Goal: Information Seeking & Learning: Learn about a topic

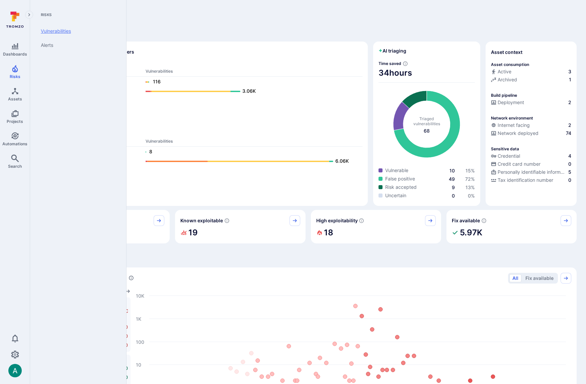
click at [56, 30] on link "Vulnerabilities" at bounding box center [77, 31] width 83 height 14
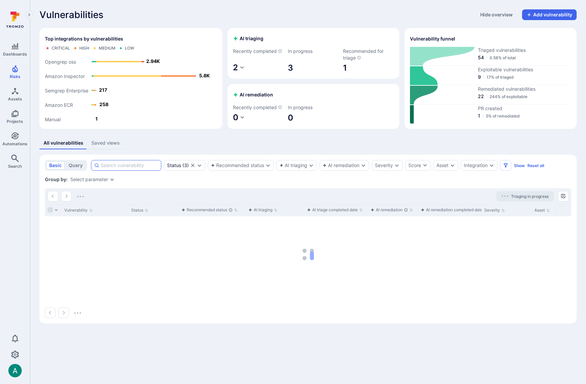
click at [143, 165] on input at bounding box center [130, 165] width 58 height 7
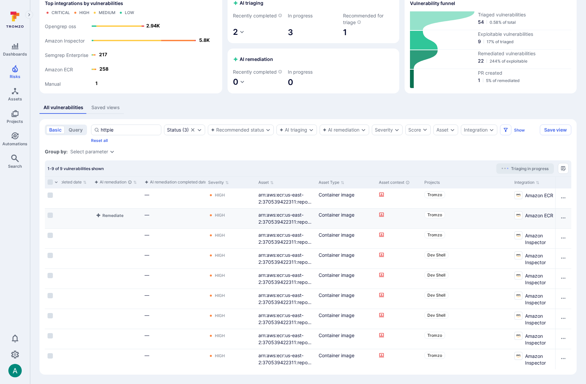
scroll to position [0, 316]
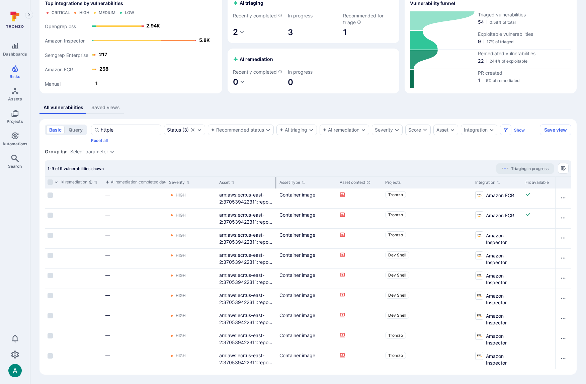
type input "httpie"
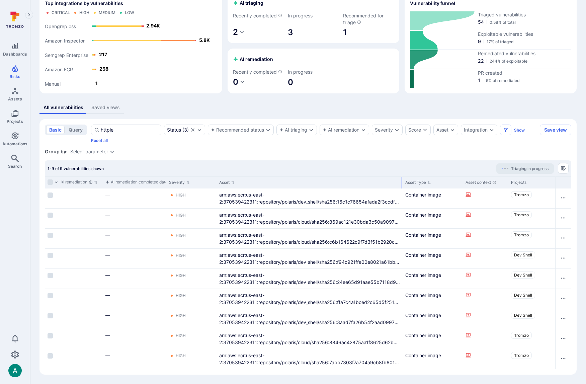
drag, startPoint x: 276, startPoint y: 181, endPoint x: 353, endPoint y: 187, distance: 77.3
click at [402, 181] on div at bounding box center [402, 183] width 1 height 12
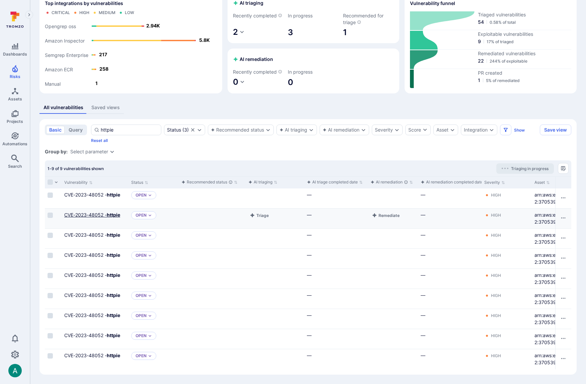
scroll to position [0, 0]
click at [98, 215] on link "CVE-2023-48052 - httpie" at bounding box center [92, 215] width 56 height 6
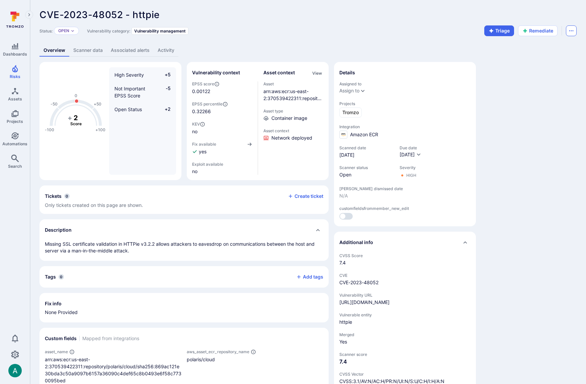
click at [572, 30] on icon "Options menu" at bounding box center [571, 30] width 5 height 5
click at [572, 30] on div at bounding box center [293, 192] width 586 height 384
click at [332, 20] on div "CVE-2023-48052 - httpie ... Show more" at bounding box center [261, 14] width 442 height 11
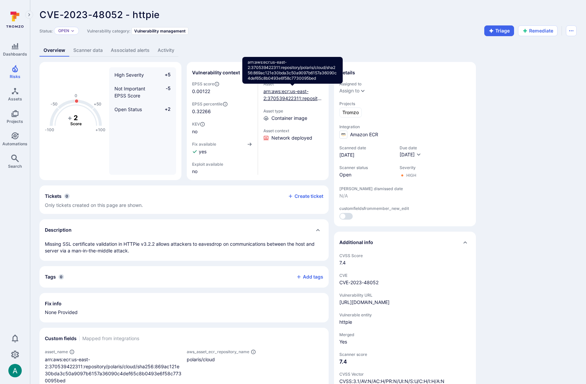
click at [279, 92] on link "arn:aws:ecr:us-east-2:370539422311:repository/polaris/cloud/sha256:869ac121e30b…" at bounding box center [293, 108] width 59 height 41
